Goal: Transaction & Acquisition: Purchase product/service

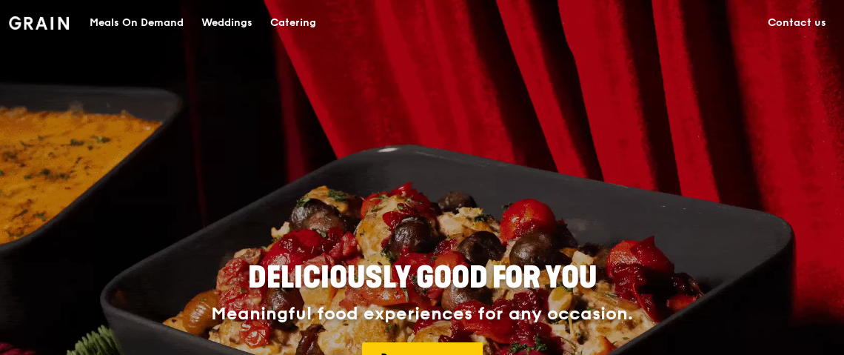
click at [135, 21] on div "Meals On Demand" at bounding box center [137, 23] width 94 height 44
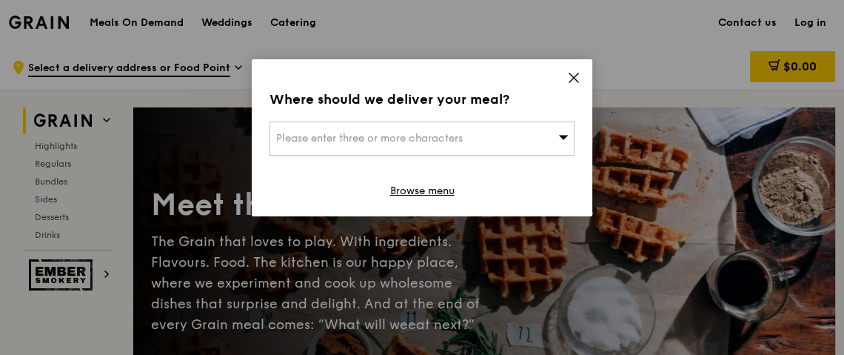
click at [371, 127] on div "Please enter three or more characters" at bounding box center [421, 138] width 305 height 34
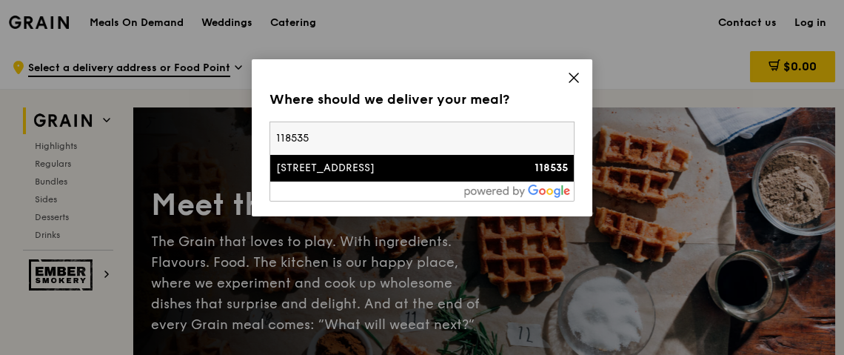
type input "118535"
click at [378, 173] on div "[STREET_ADDRESS]" at bounding box center [385, 168] width 219 height 15
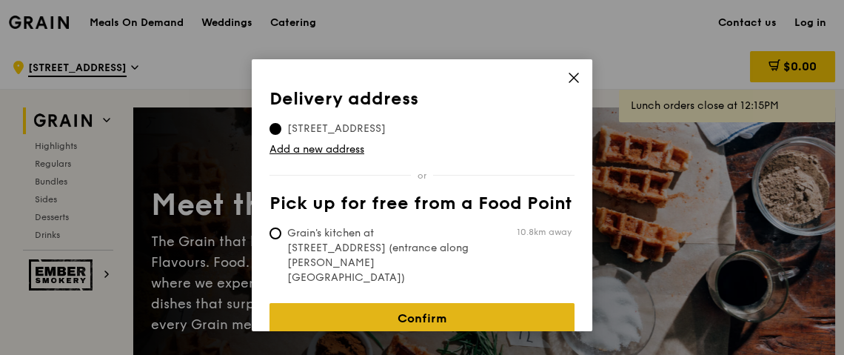
click at [429, 303] on link "Confirm" at bounding box center [421, 318] width 305 height 31
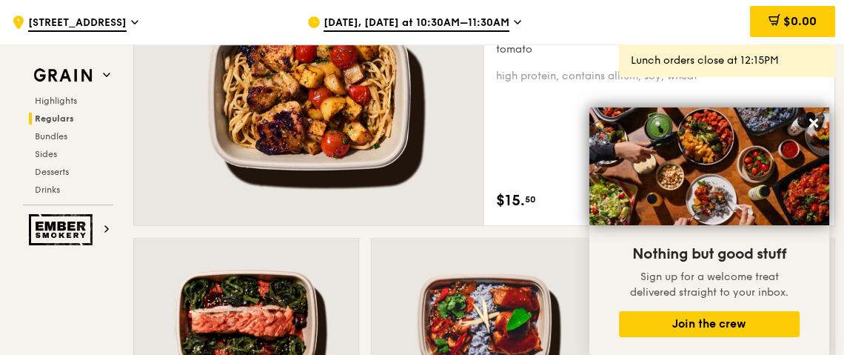
scroll to position [1184, 0]
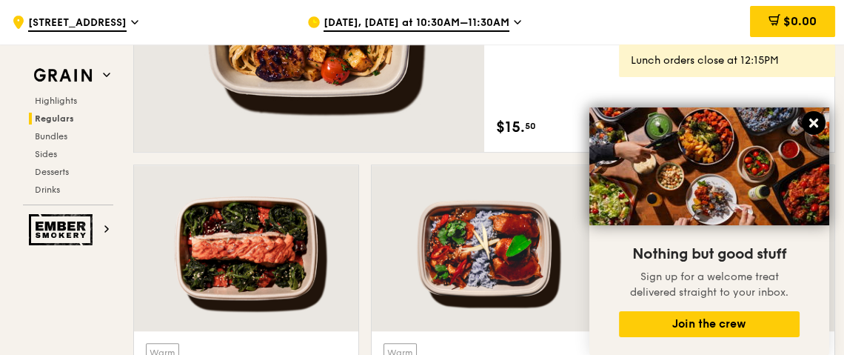
click at [815, 124] on icon at bounding box center [813, 122] width 9 height 9
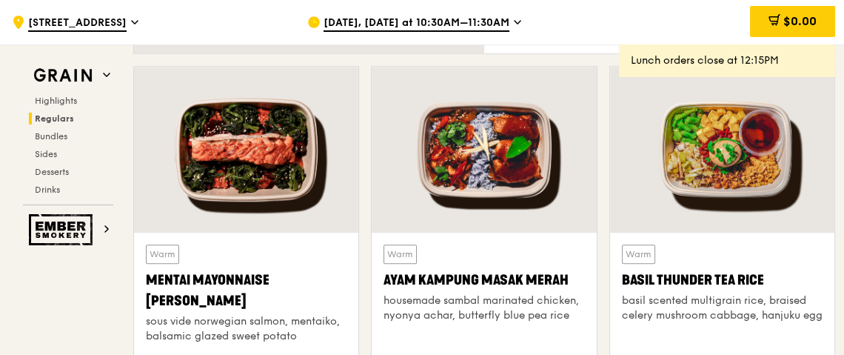
scroll to position [1258, 0]
